Goal: Find specific page/section: Find specific page/section

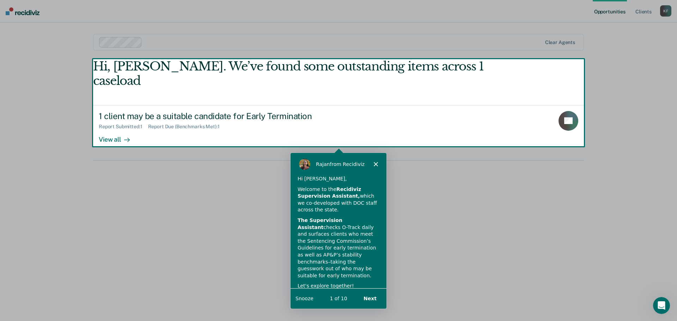
click at [116, 125] on div "Product tour overlay" at bounding box center [338, 160] width 677 height 321
click at [379, 163] on div "[PERSON_NAME] from Recidiviz" at bounding box center [338, 163] width 96 height 23
click at [342, 173] on div "[PERSON_NAME] from Recidiviz" at bounding box center [338, 163] width 96 height 23
click at [376, 295] on button "Next" at bounding box center [369, 298] width 27 height 14
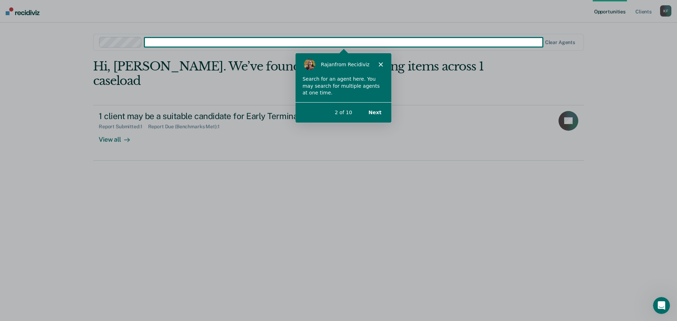
click at [376, 111] on button "Next" at bounding box center [374, 112] width 27 height 14
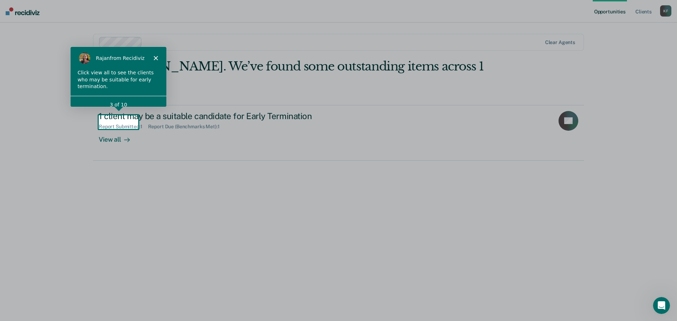
click at [154, 56] on div "[PERSON_NAME] from Recidiviz" at bounding box center [118, 58] width 96 height 23
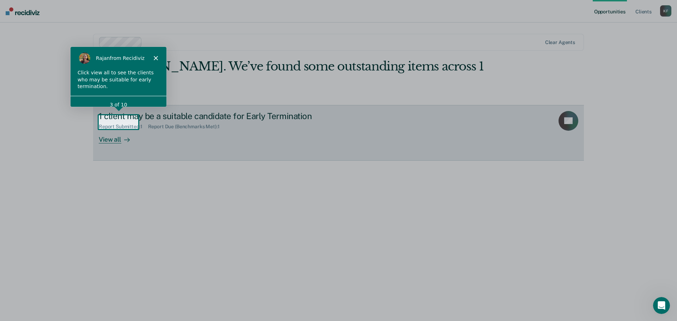
click at [117, 130] on div "View all" at bounding box center [119, 137] width 40 height 14
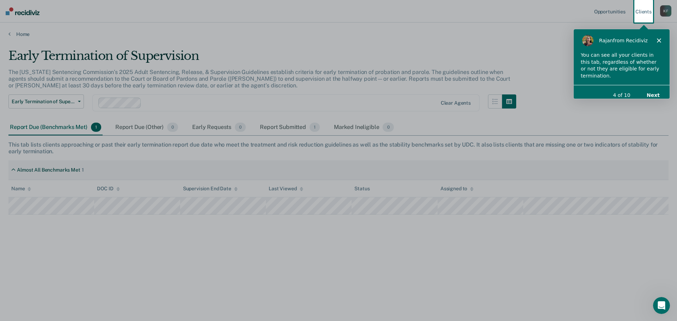
click at [660, 39] on icon "Close" at bounding box center [659, 40] width 4 height 4
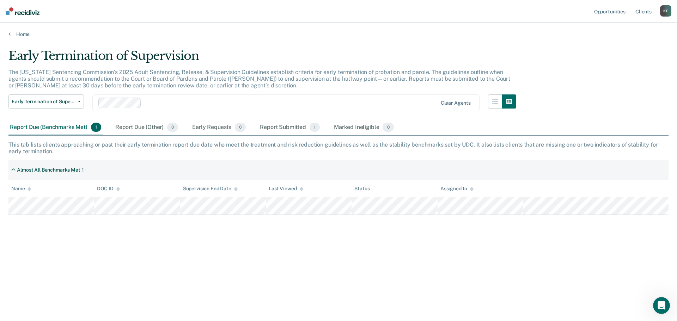
click at [187, 129] on div "Report Due (Benchmarks Met) 1 Report Due (Other) 0 Early Requests 0 Report Subm…" at bounding box center [201, 128] width 387 height 16
click at [202, 127] on div "Early Requests 0" at bounding box center [219, 128] width 56 height 16
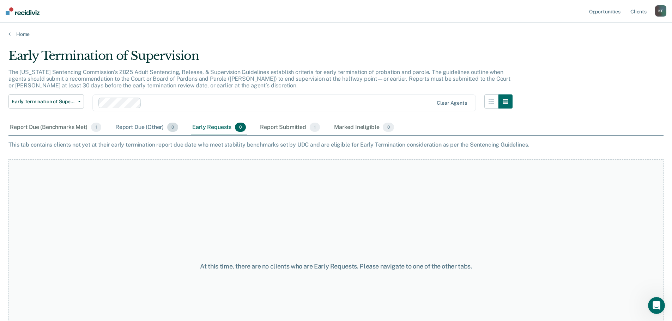
click at [143, 126] on div "Report Due (Other) 0" at bounding box center [147, 128] width 66 height 16
click at [72, 125] on div "Report Due (Benchmarks Met) 1" at bounding box center [55, 128] width 94 height 16
